Goal: Task Accomplishment & Management: Complete application form

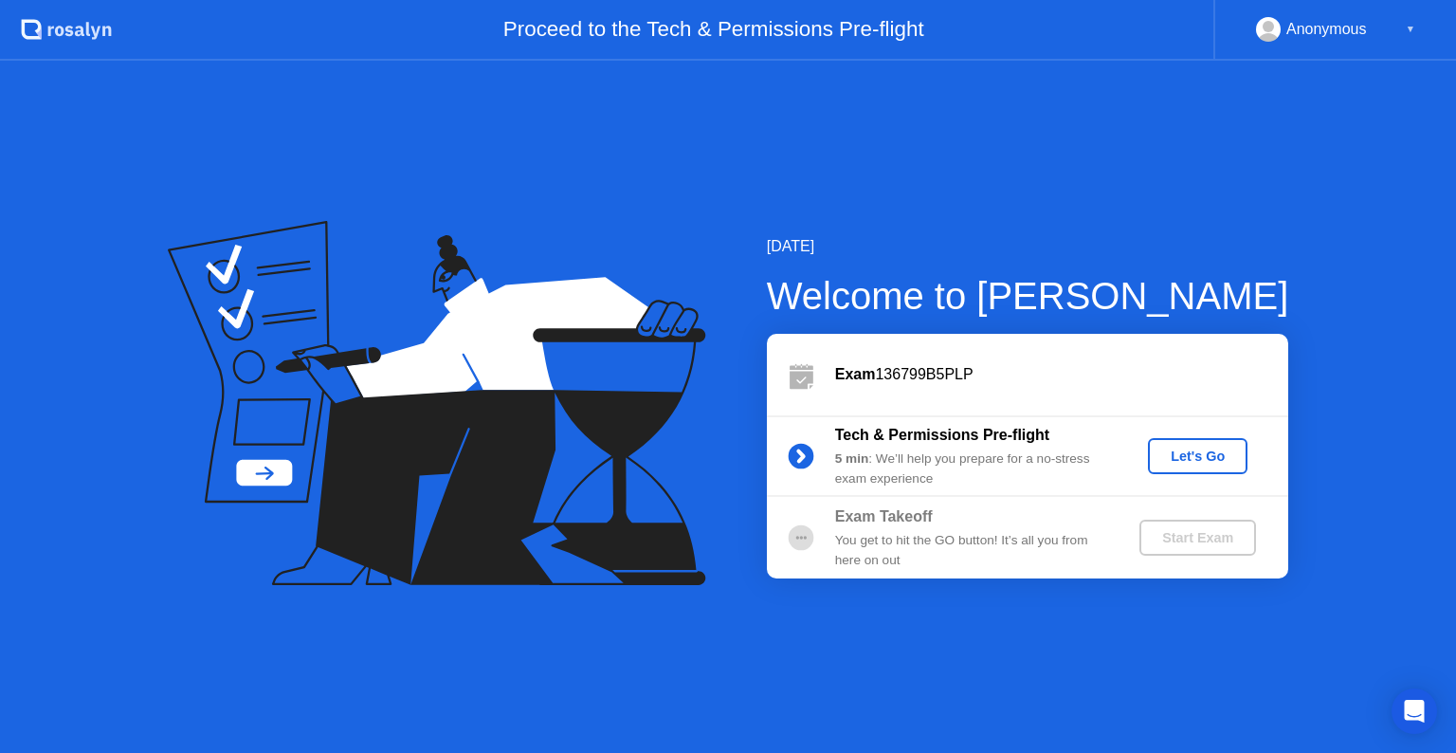
click at [1168, 530] on div "Start Exam" at bounding box center [1197, 537] width 101 height 15
click at [860, 536] on div "You get to hit the GO button! It’s all you from here on out" at bounding box center [971, 550] width 273 height 39
click at [1167, 453] on div "Let's Go" at bounding box center [1198, 455] width 84 height 15
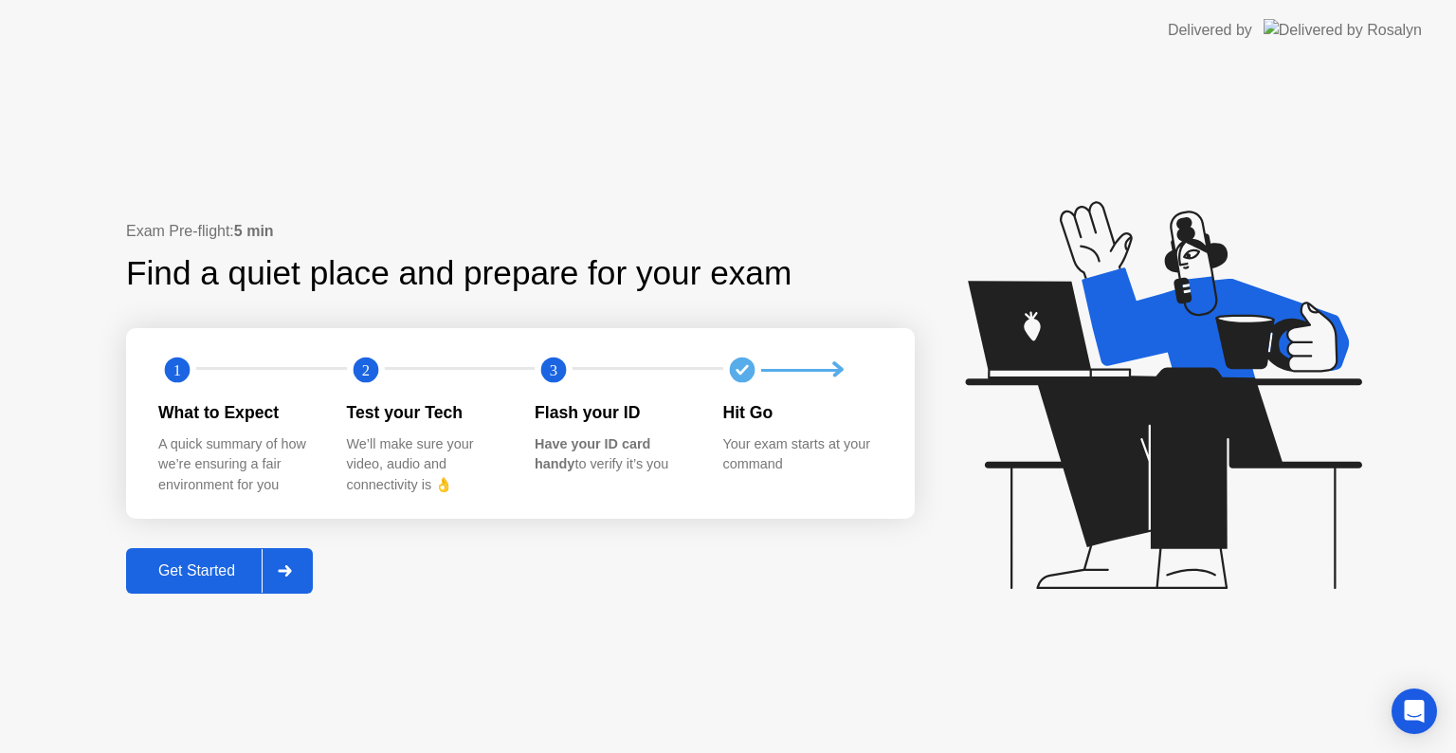
click at [180, 576] on div "Get Started" at bounding box center [197, 570] width 130 height 17
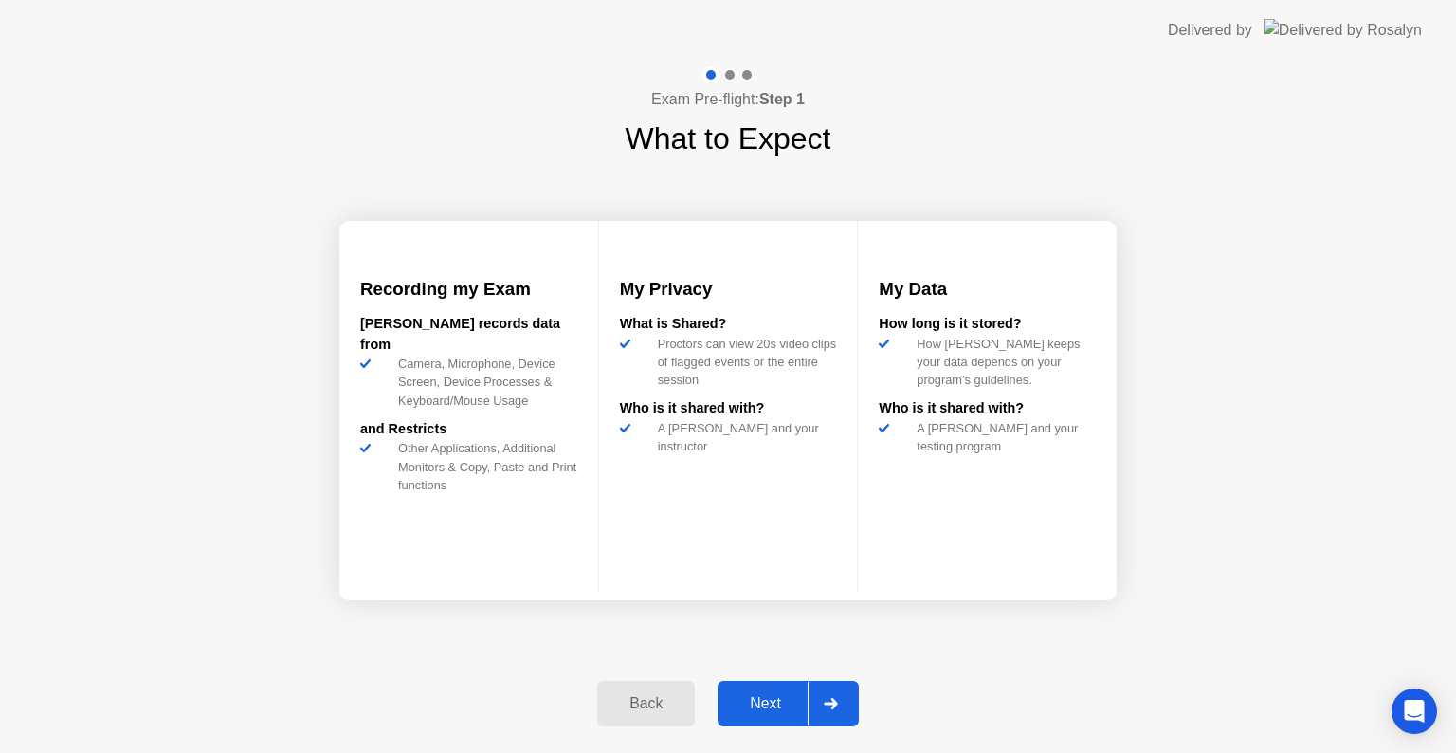
click at [764, 695] on div "Next" at bounding box center [765, 703] width 84 height 17
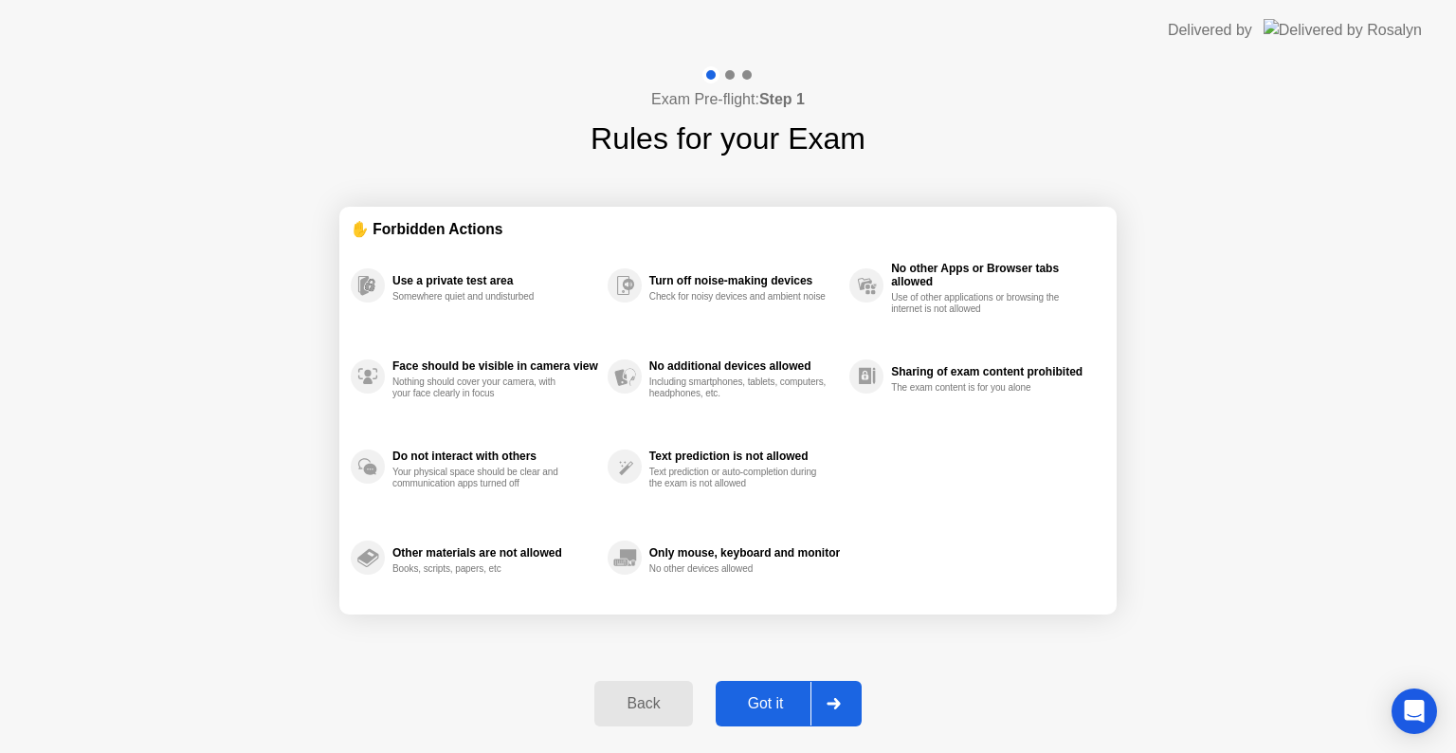
click at [764, 695] on div "Got it" at bounding box center [765, 703] width 89 height 17
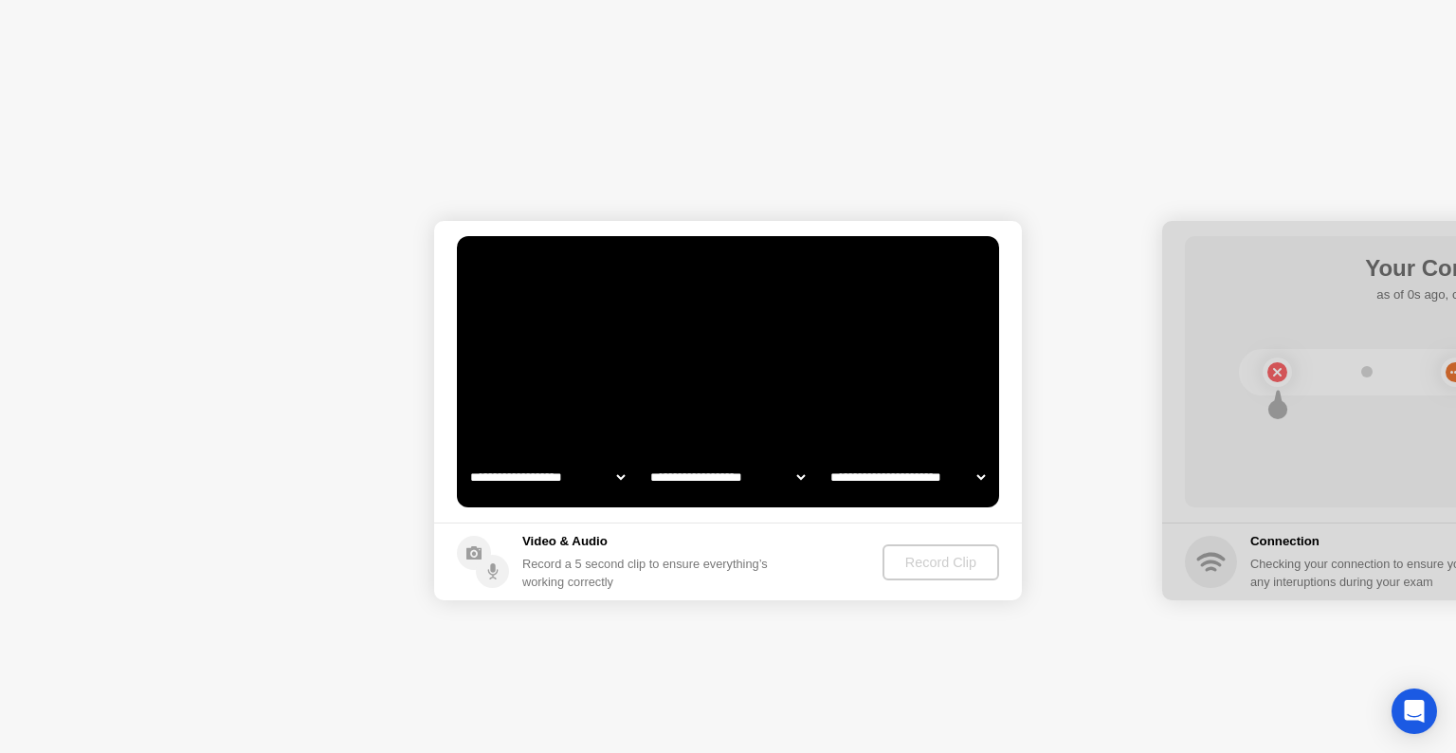
select select "**********"
select select "*******"
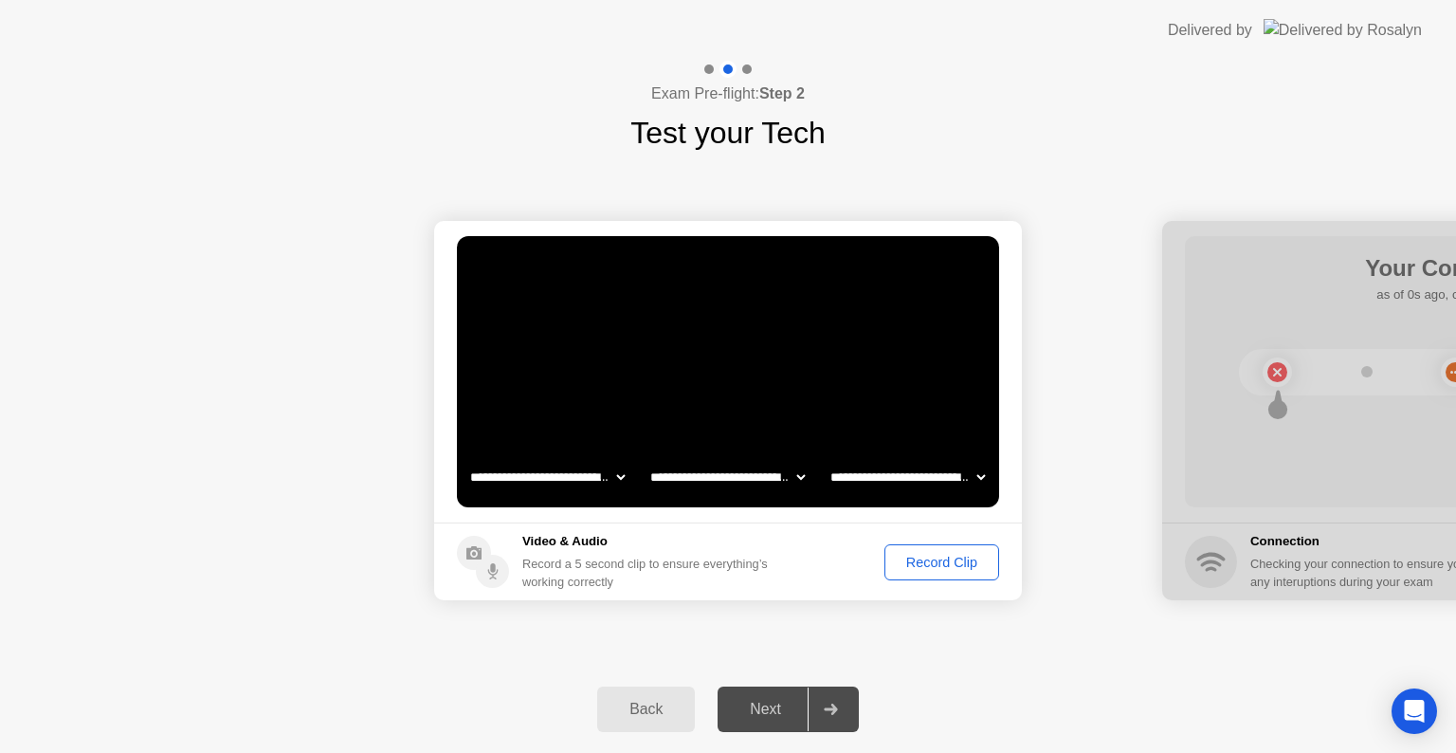
click at [941, 564] on div "Record Clip" at bounding box center [941, 562] width 101 height 15
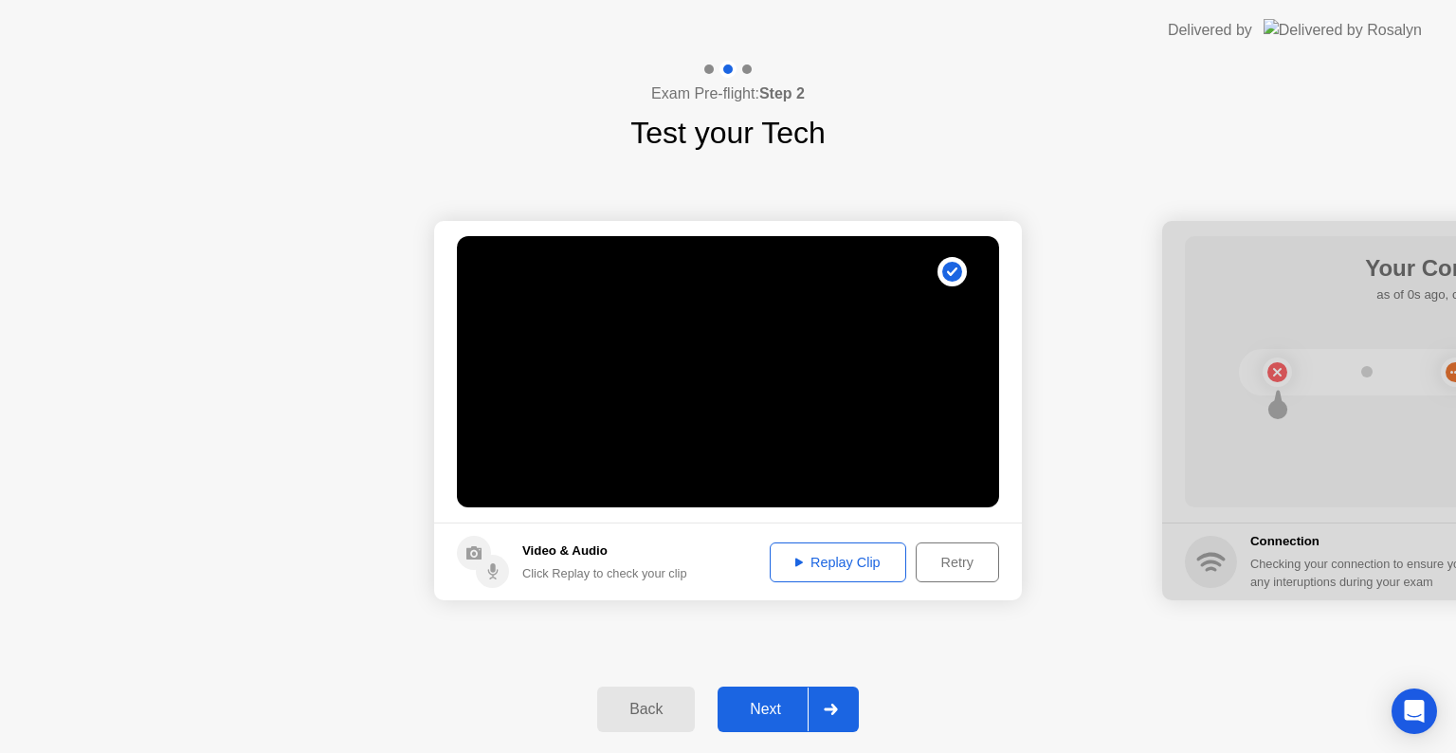
click at [842, 587] on footer "Video & Audio Click Replay to check your clip Replay Clip Retry" at bounding box center [728, 561] width 588 height 78
click at [850, 540] on footer "Video & Audio Click Replay to check your clip Replay Clip Retry" at bounding box center [728, 561] width 588 height 78
click at [846, 562] on div "Replay Clip" at bounding box center [837, 562] width 123 height 15
click at [803, 709] on div "Next" at bounding box center [765, 709] width 84 height 17
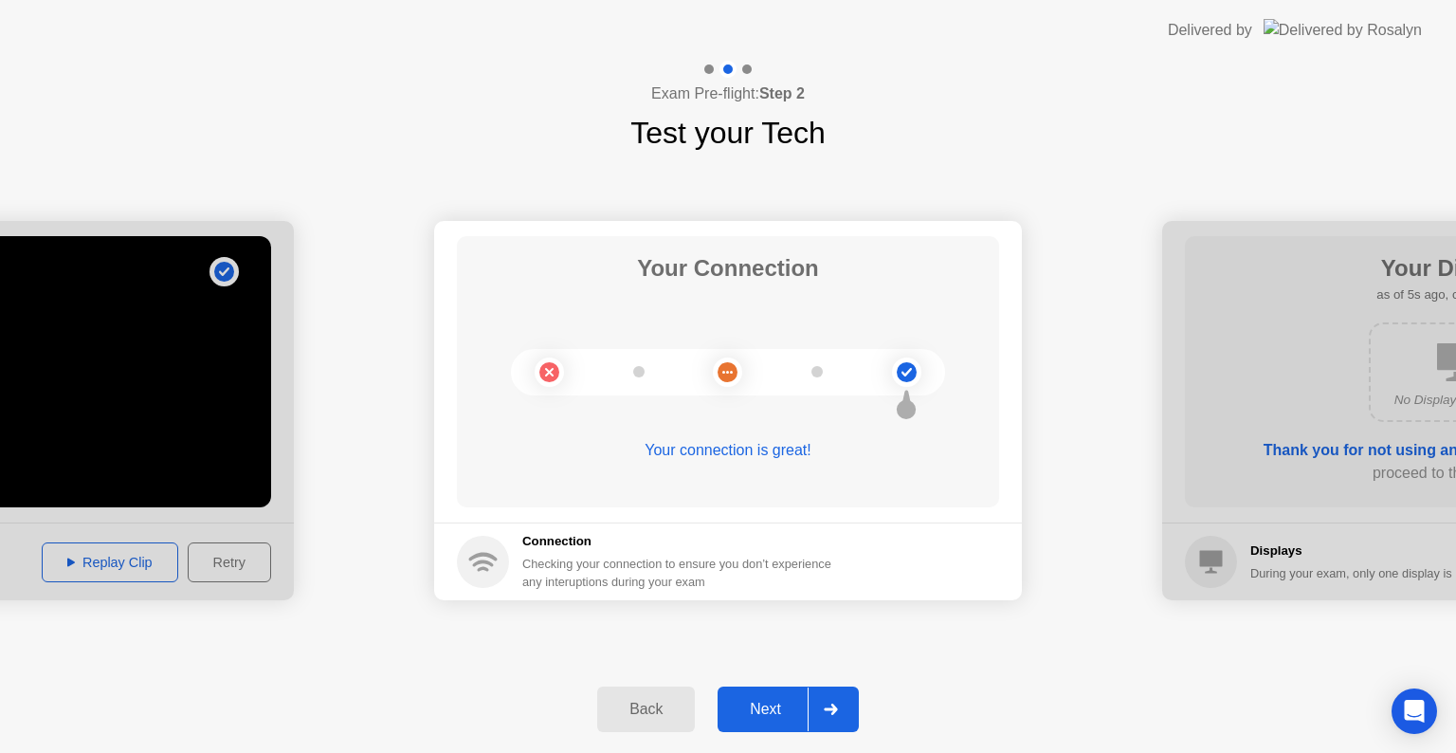
click at [772, 706] on div "Next" at bounding box center [765, 709] width 84 height 17
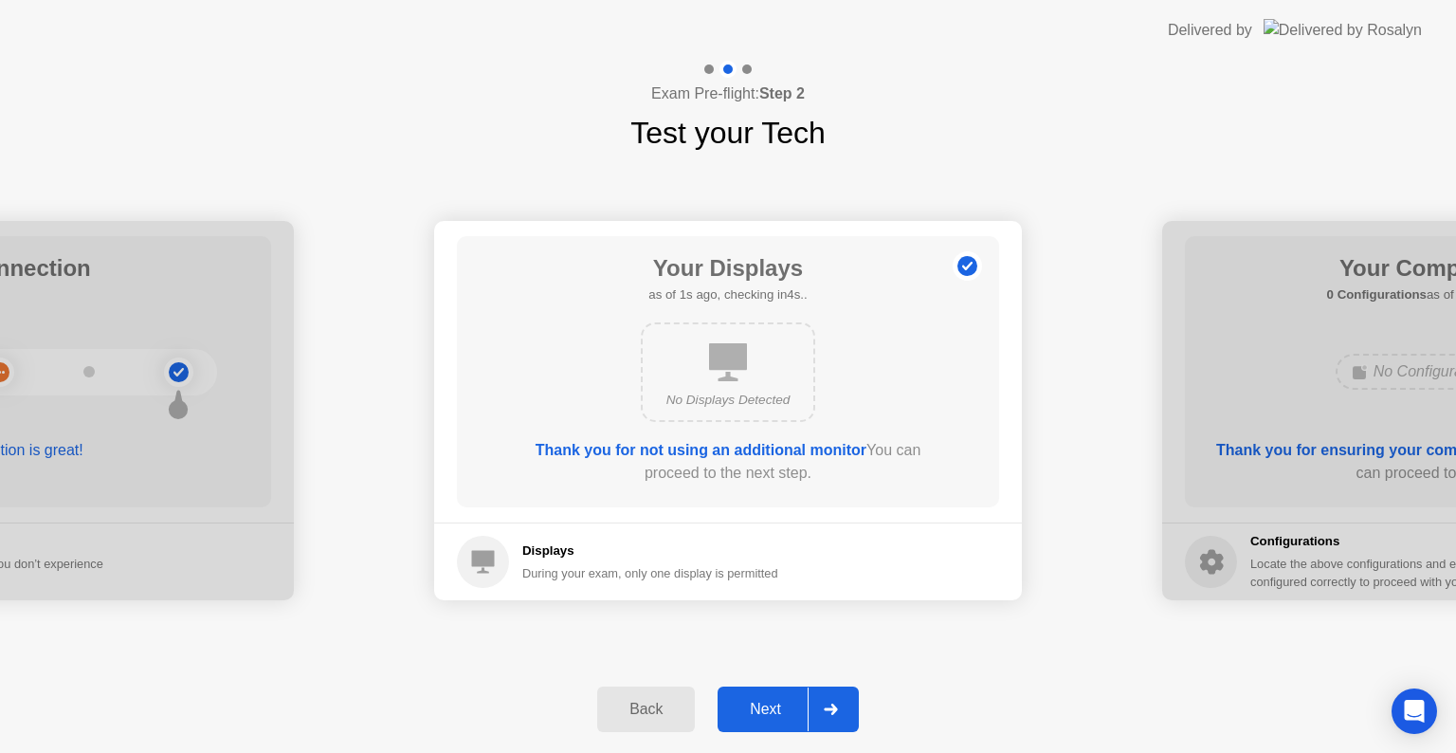
click at [772, 706] on div "Next" at bounding box center [765, 709] width 84 height 17
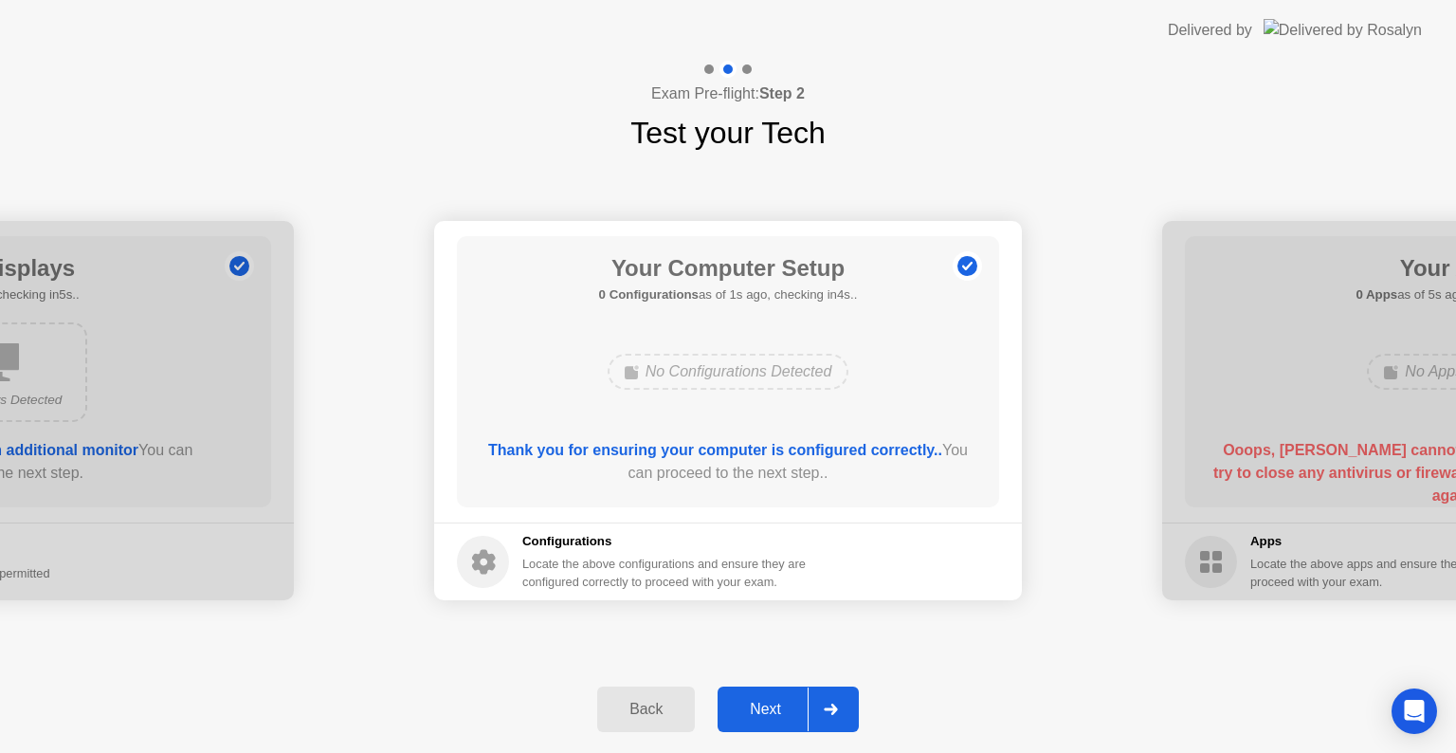
click at [772, 706] on div "Next" at bounding box center [765, 709] width 84 height 17
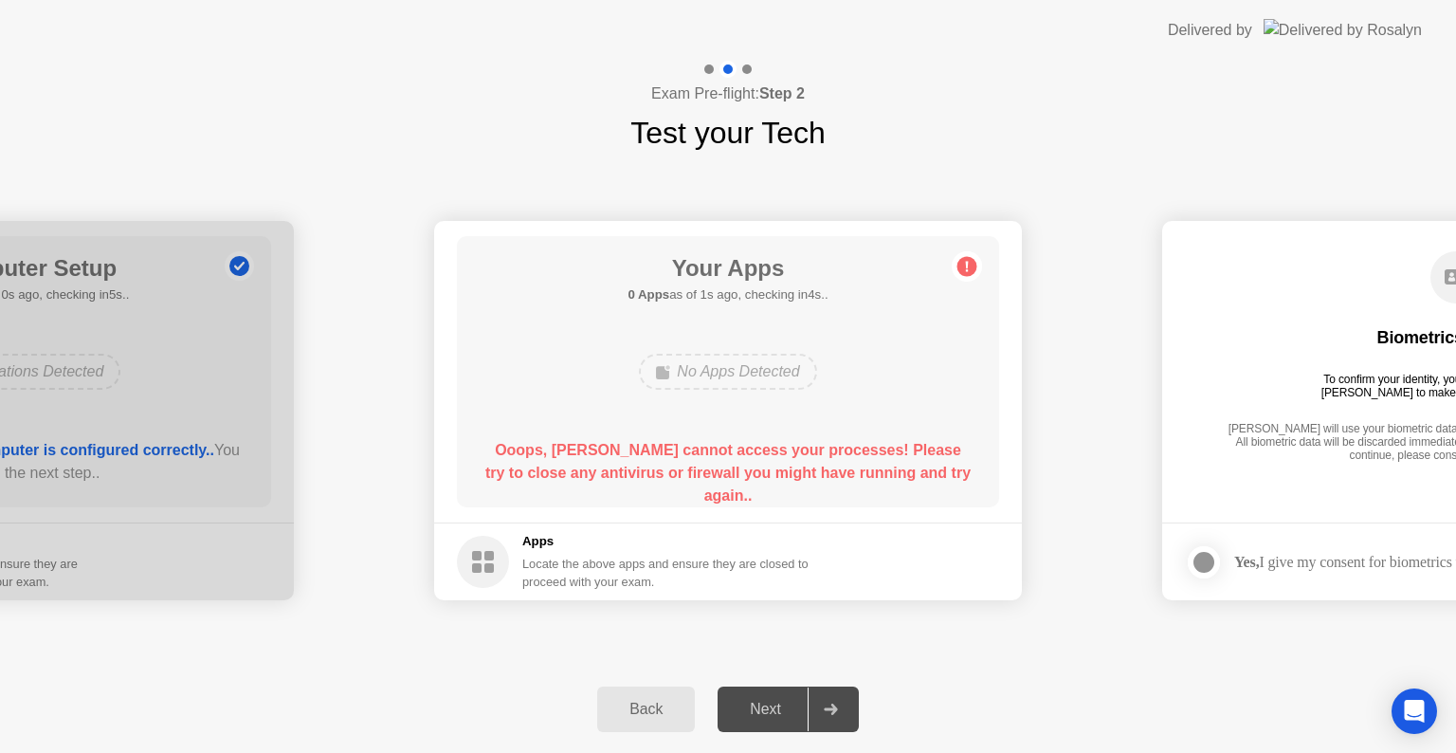
click at [774, 710] on div "Next" at bounding box center [765, 709] width 84 height 17
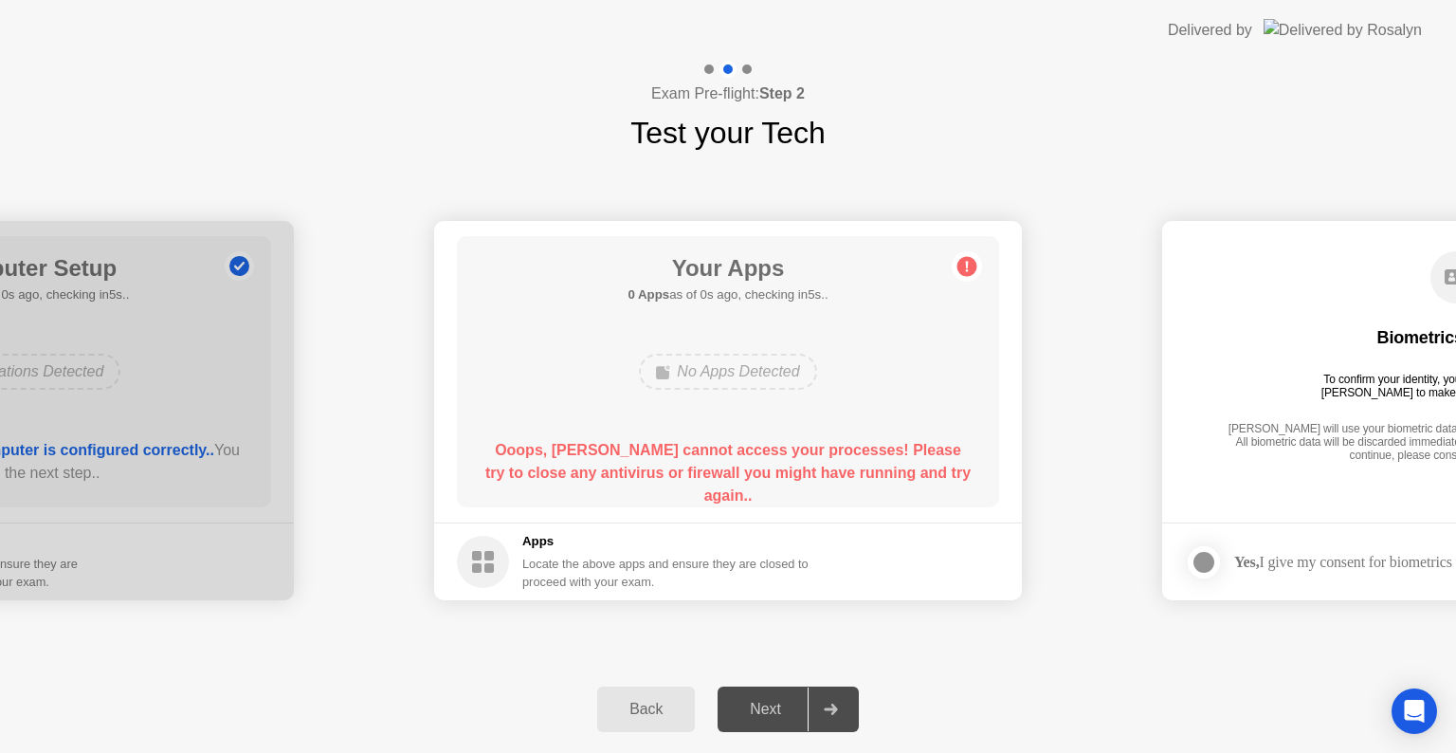
click at [480, 573] on circle at bounding box center [483, 562] width 52 height 52
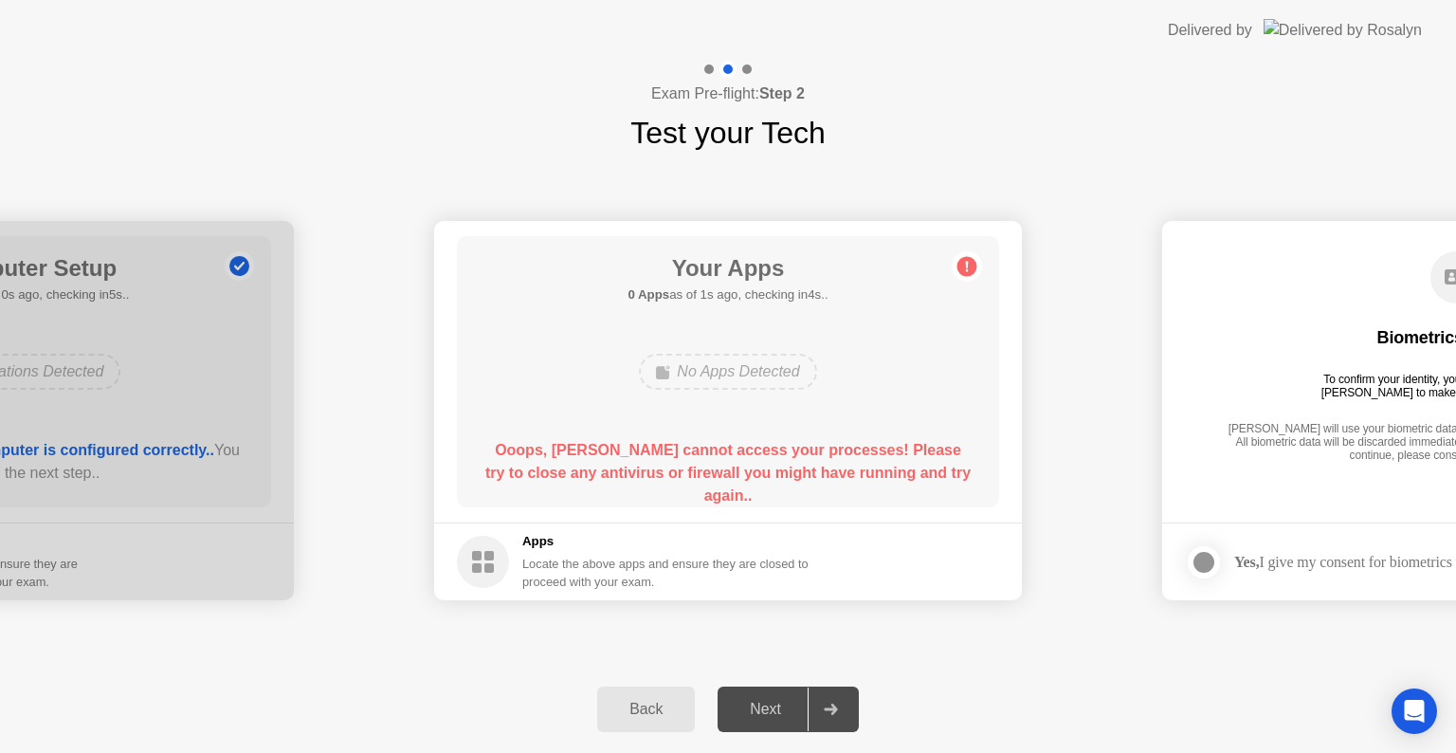
click at [480, 573] on circle at bounding box center [483, 562] width 52 height 52
click at [482, 553] on circle at bounding box center [483, 562] width 52 height 52
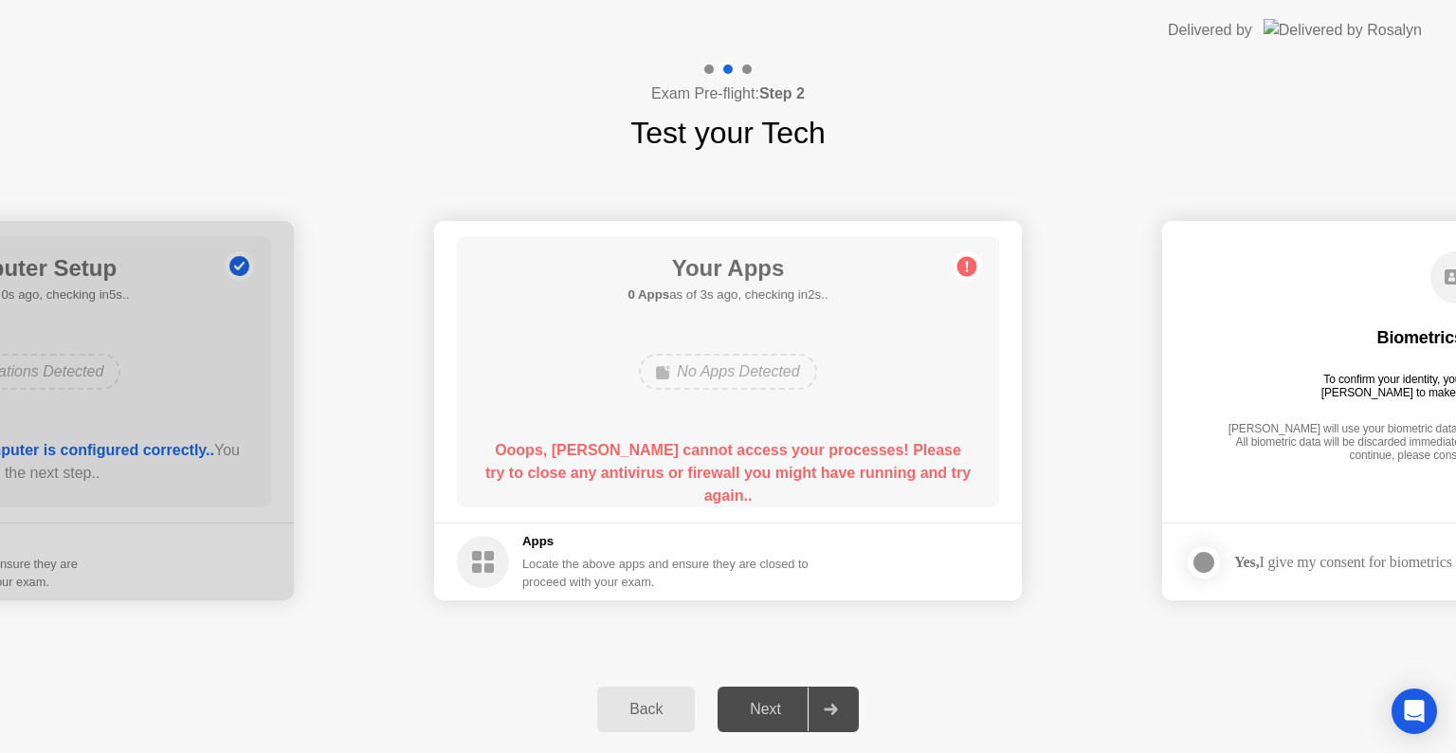
click at [482, 553] on circle at bounding box center [483, 562] width 52 height 52
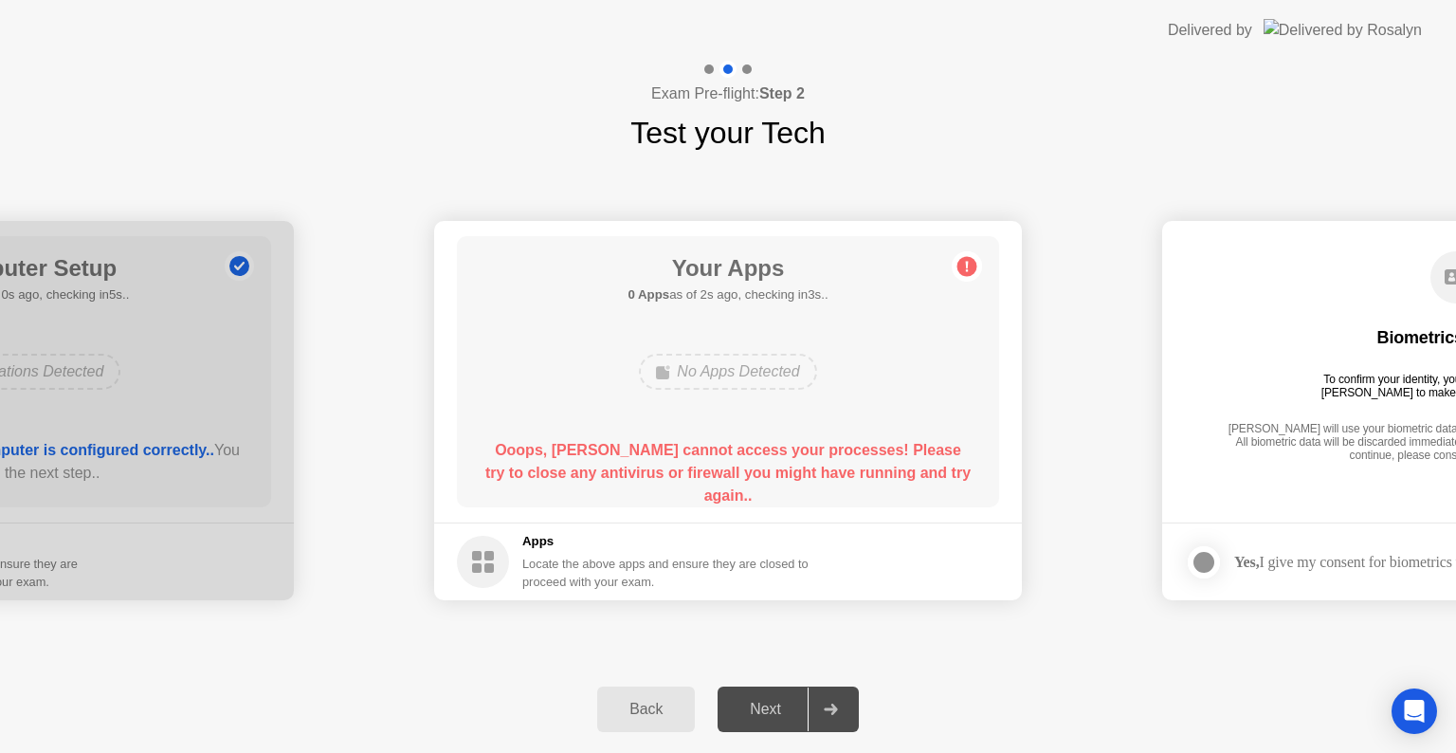
click at [482, 553] on circle at bounding box center [483, 562] width 52 height 52
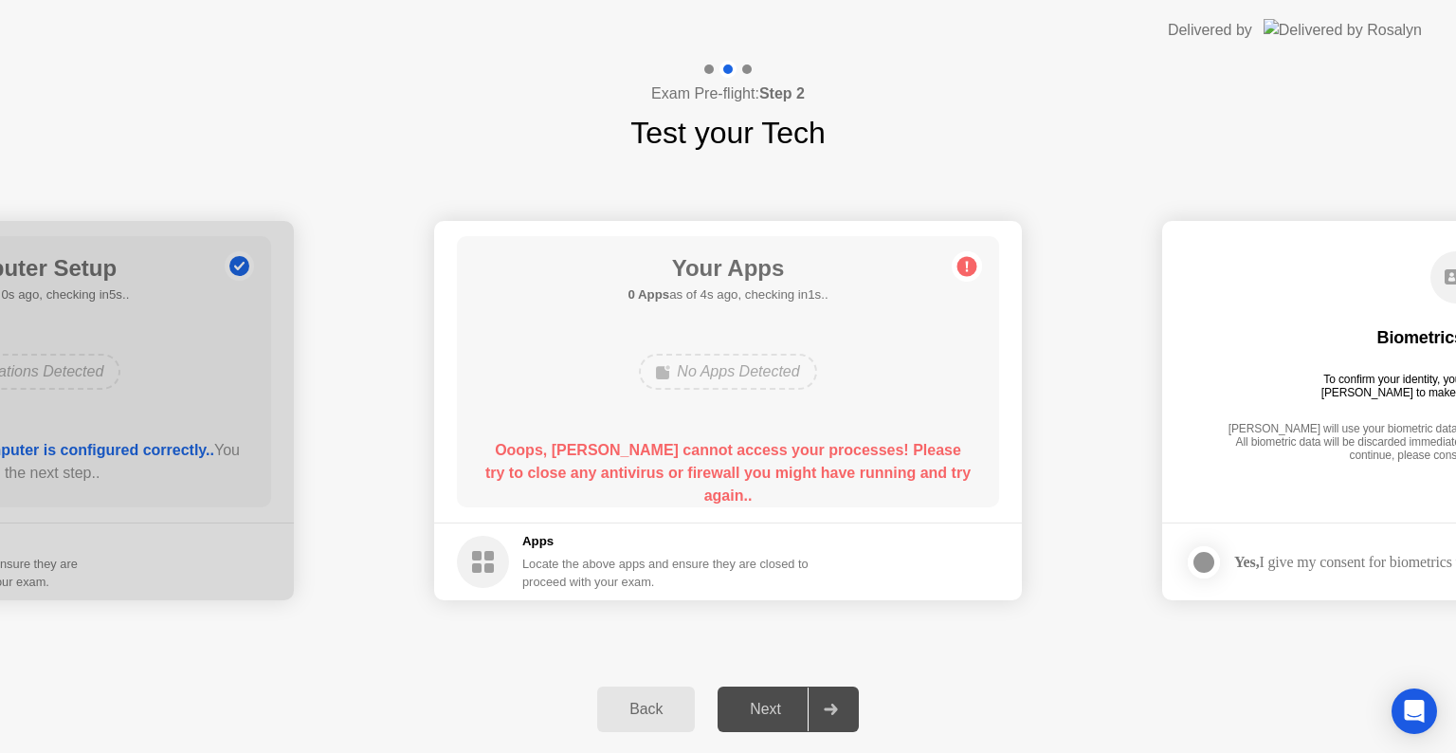
click at [482, 553] on circle at bounding box center [483, 562] width 52 height 52
click at [479, 574] on circle at bounding box center [483, 562] width 52 height 52
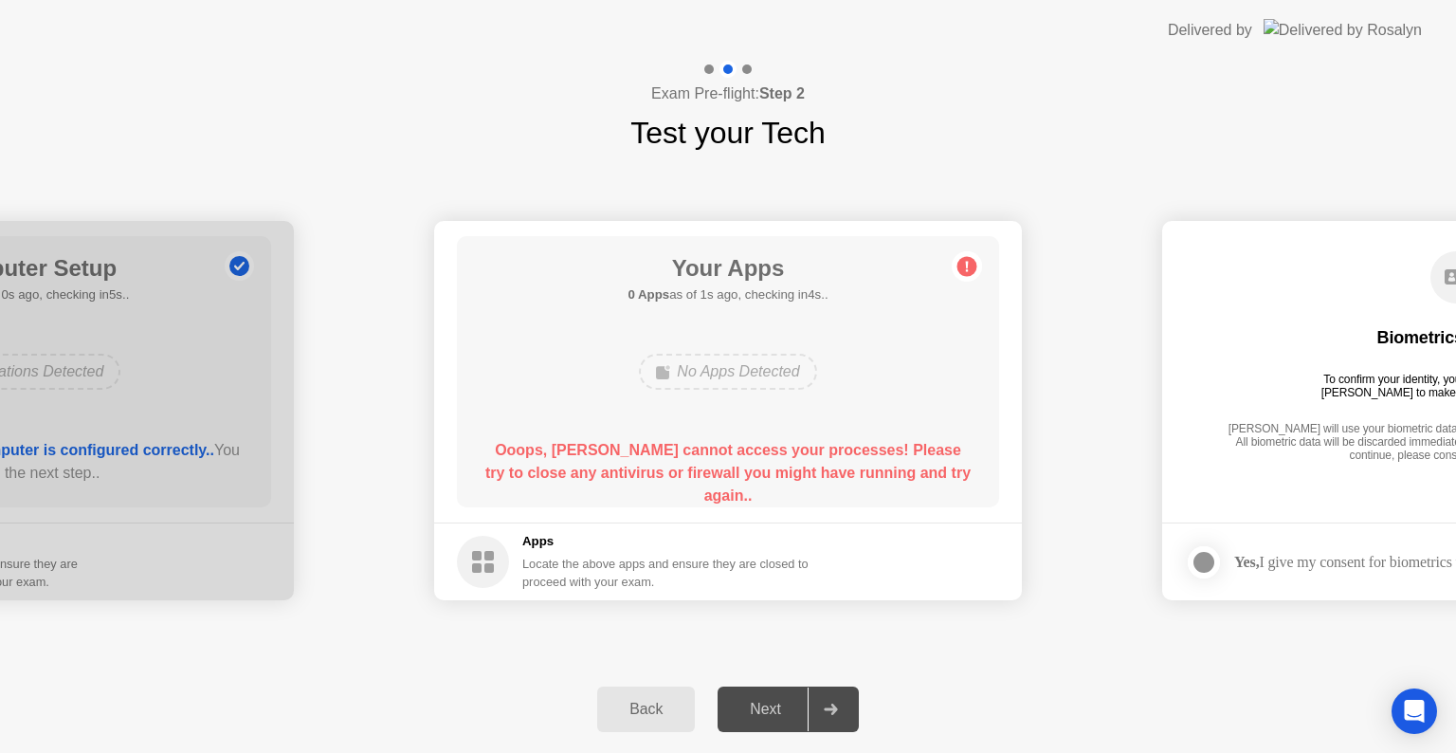
click at [479, 574] on circle at bounding box center [483, 562] width 52 height 52
